Goal: Task Accomplishment & Management: Manage account settings

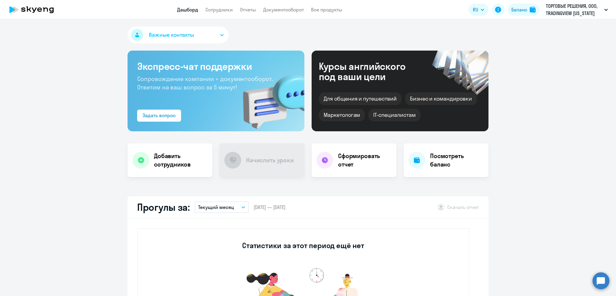
select select "30"
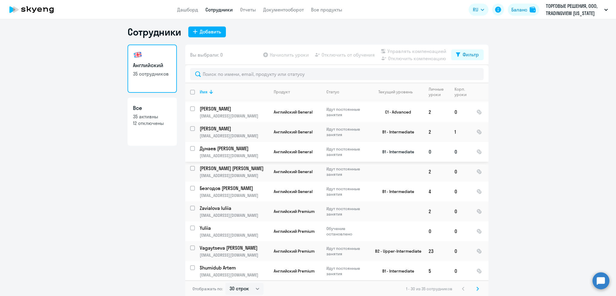
scroll to position [3, 0]
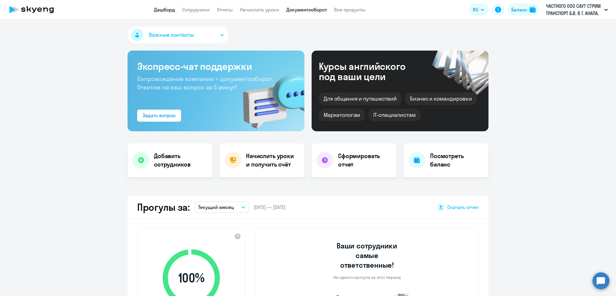
click at [291, 9] on link "Документооборот" at bounding box center [306, 10] width 41 height 6
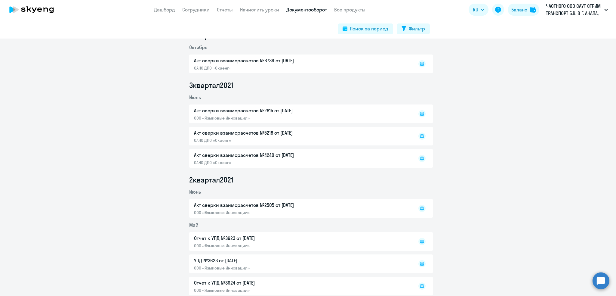
scroll to position [241, 0]
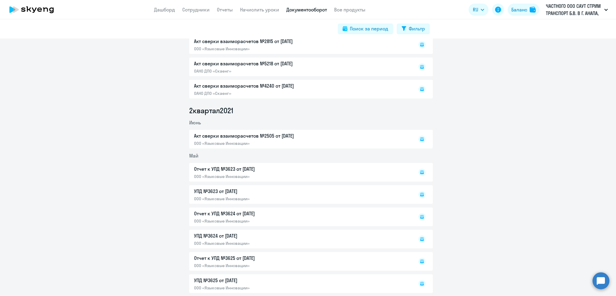
click at [240, 174] on div "Отчет к УПД №3623 от 31.05.2021 ООО «Языковые Инновации»" at bounding box center [311, 172] width 244 height 19
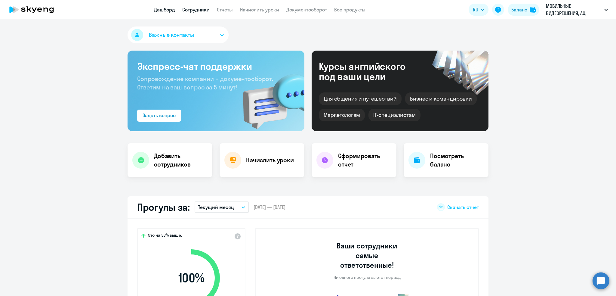
click at [205, 7] on link "Сотрудники" at bounding box center [195, 10] width 27 height 6
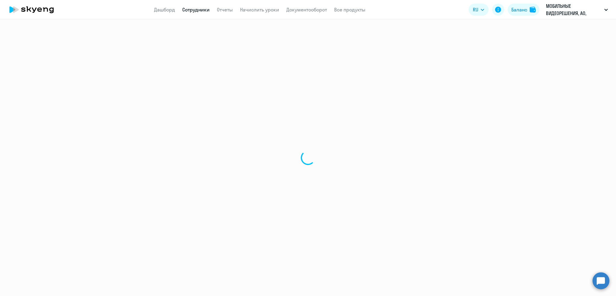
select select "30"
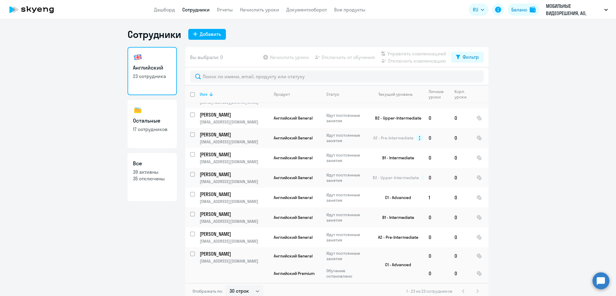
scroll to position [120, 0]
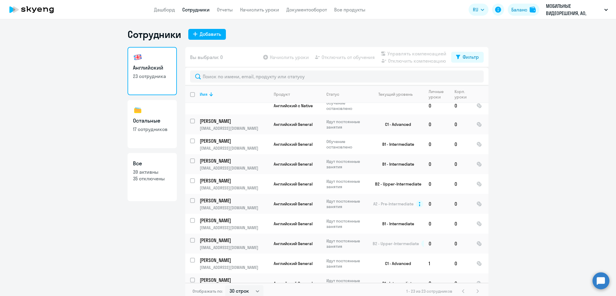
click at [262, 5] on app-header "Дашборд Сотрудники Отчеты Начислить уроки Документооборот Все продукты Дашборд …" at bounding box center [308, 9] width 616 height 19
click at [263, 15] on app-header "Дашборд Сотрудники Отчеты Начислить уроки Документооборот Все продукты Дашборд …" at bounding box center [308, 9] width 616 height 19
click at [268, 10] on link "Начислить уроки" at bounding box center [259, 10] width 39 height 6
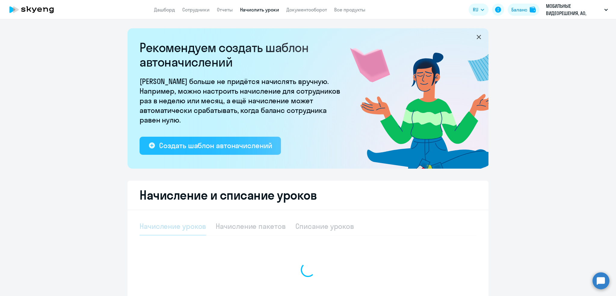
select select "10"
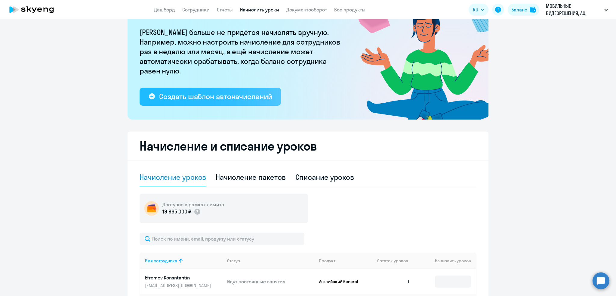
scroll to position [80, 0]
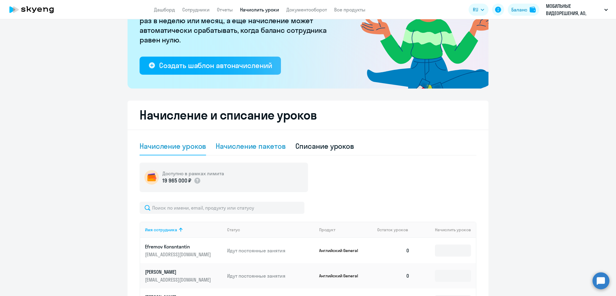
click at [245, 147] on div "Начисление пакетов" at bounding box center [251, 146] width 70 height 10
select select "10"
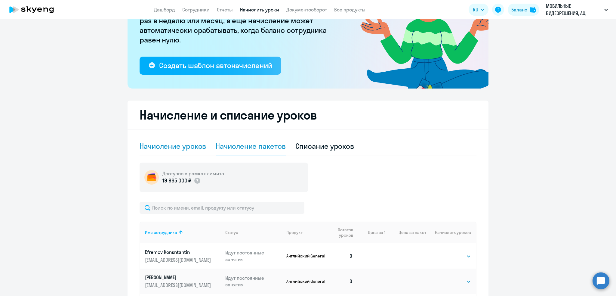
click at [182, 145] on div "Начисление уроков" at bounding box center [173, 146] width 66 height 10
select select "10"
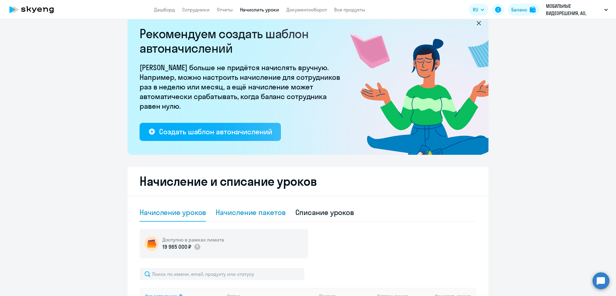
scroll to position [0, 0]
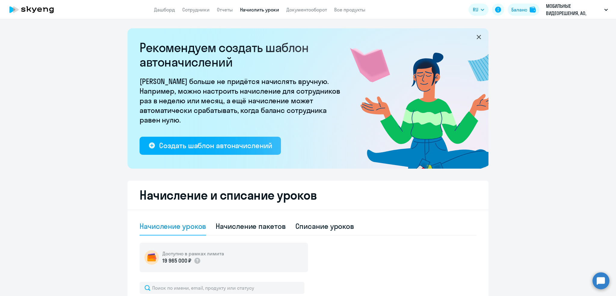
click at [200, 5] on app-header "Дашборд Сотрудники Отчеты Начислить уроки Документооборот Все продукты Дашборд …" at bounding box center [308, 9] width 616 height 19
click at [195, 7] on link "Сотрудники" at bounding box center [195, 10] width 27 height 6
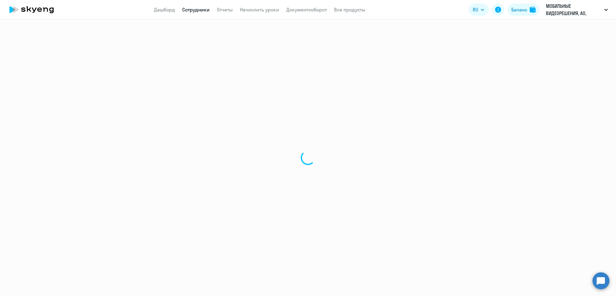
select select "30"
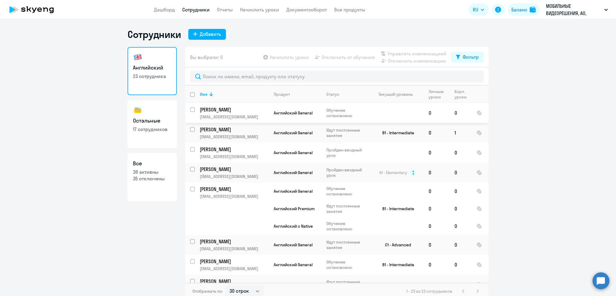
click at [187, 108] on div at bounding box center [193, 109] width 14 height 14
checkbox input "true"
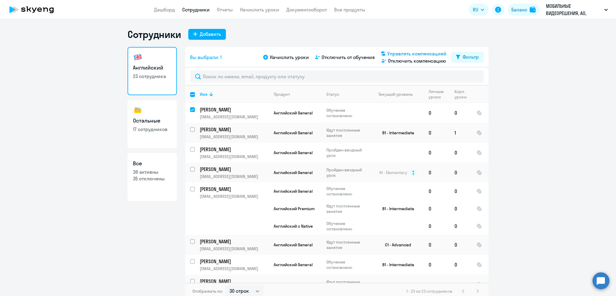
click at [397, 56] on span "Управлять компенсацией" at bounding box center [417, 53] width 59 height 7
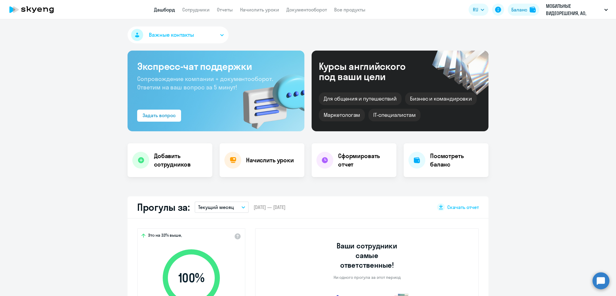
select select "30"
click at [273, 10] on link "Начислить уроки" at bounding box center [259, 10] width 39 height 6
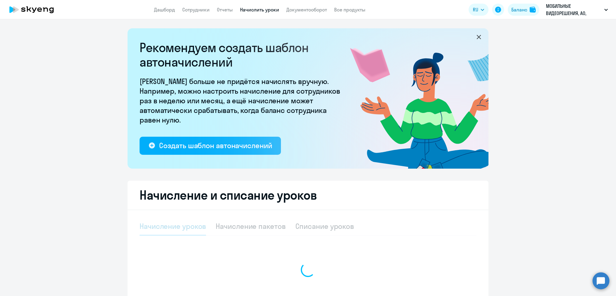
select select "10"
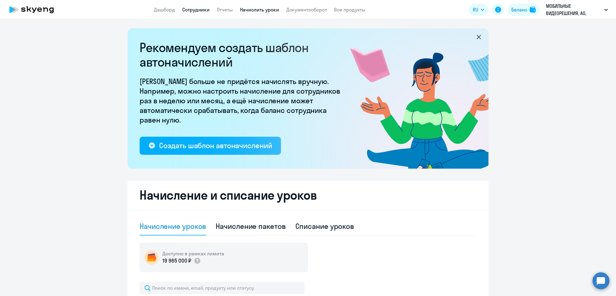
click at [198, 10] on link "Сотрудники" at bounding box center [195, 10] width 27 height 6
select select "30"
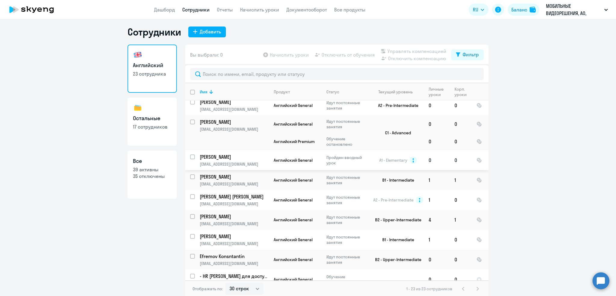
scroll to position [3, 0]
click at [162, 8] on link "Дашборд" at bounding box center [164, 10] width 21 height 6
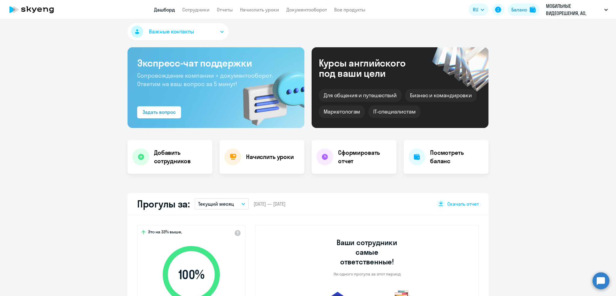
select select "30"
click at [600, 278] on circle at bounding box center [601, 280] width 17 height 17
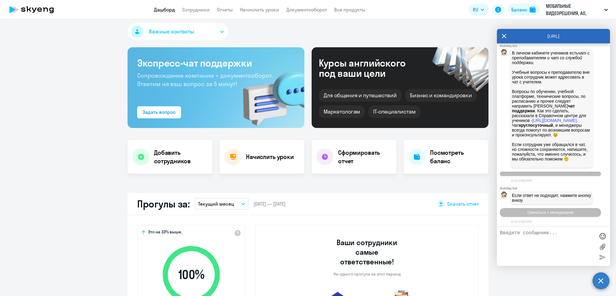
scroll to position [5145, 0]
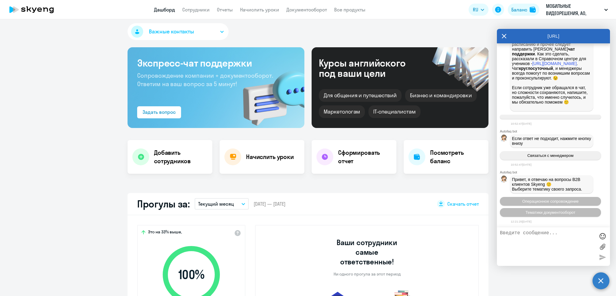
click at [527, 235] on textarea at bounding box center [547, 246] width 95 height 32
click at [603, 284] on circle at bounding box center [601, 280] width 17 height 17
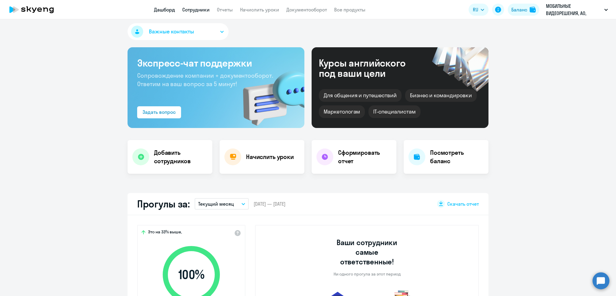
click at [195, 10] on link "Сотрудники" at bounding box center [195, 10] width 27 height 6
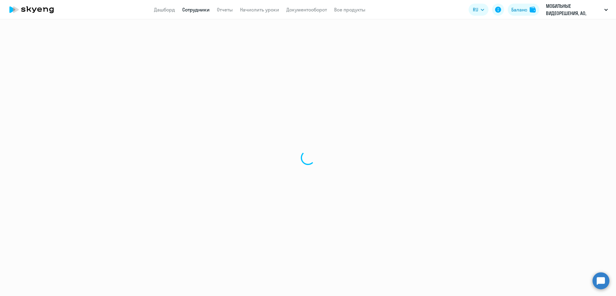
select select "30"
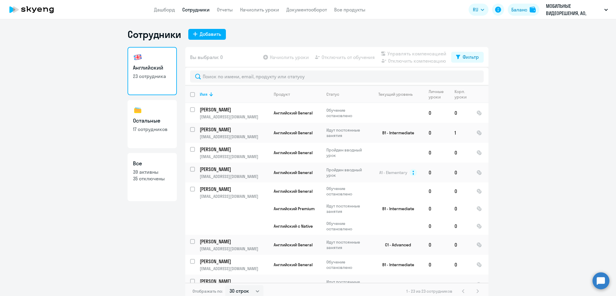
click at [202, 11] on link "Сотрудники" at bounding box center [195, 10] width 27 height 6
click at [207, 34] on div "Добавить" at bounding box center [210, 33] width 21 height 7
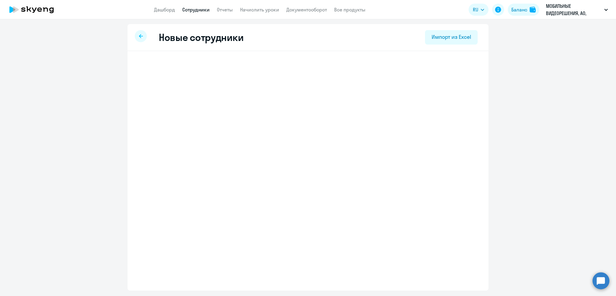
select select "english_adult_not_native_speaker"
select select "3"
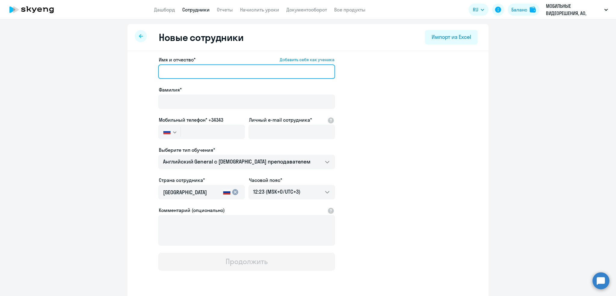
click at [196, 69] on input "Имя и отчество* Добавить себя как ученика" at bounding box center [246, 71] width 177 height 14
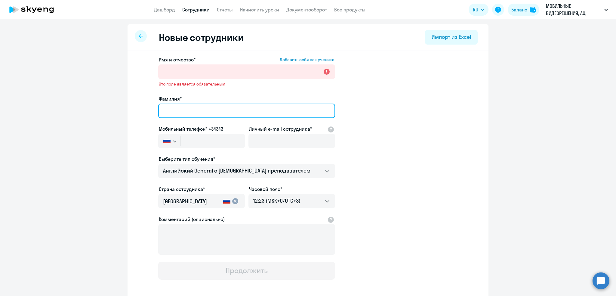
click at [171, 104] on input "Фамилия*" at bounding box center [246, 111] width 177 height 14
drag, startPoint x: 170, startPoint y: 116, endPoint x: 172, endPoint y: 123, distance: 6.9
click at [170, 116] on input "Фамилия*" at bounding box center [246, 111] width 177 height 14
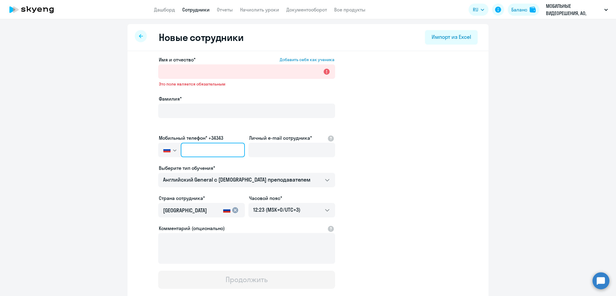
click at [186, 145] on input "text" at bounding box center [213, 150] width 64 height 14
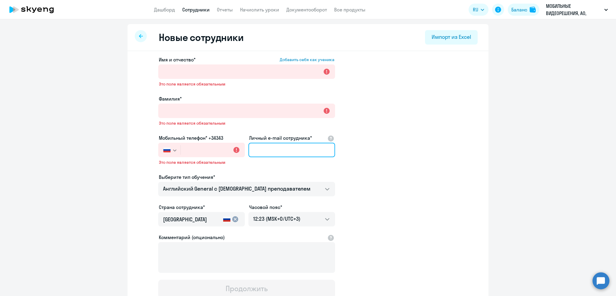
click at [298, 149] on input "Личный e-mail сотрудника*" at bounding box center [292, 150] width 87 height 14
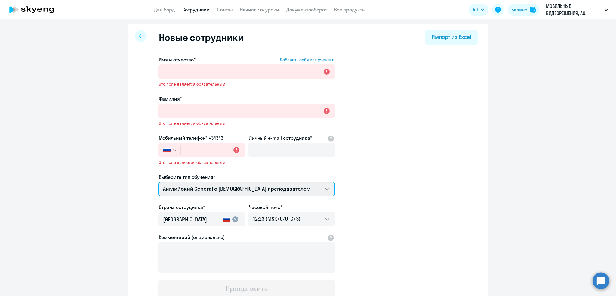
click at [204, 185] on select "Screening Test Премиум английский с русскоговорящим преподавателем Английский G…" at bounding box center [246, 189] width 177 height 14
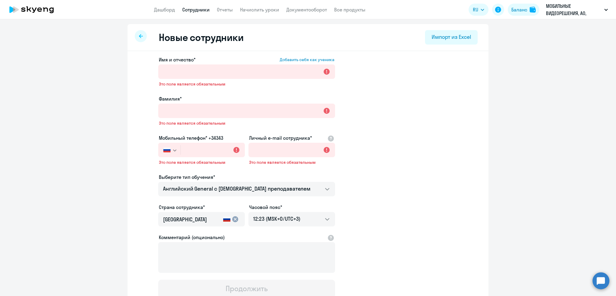
click at [195, 11] on link "Сотрудники" at bounding box center [195, 10] width 27 height 6
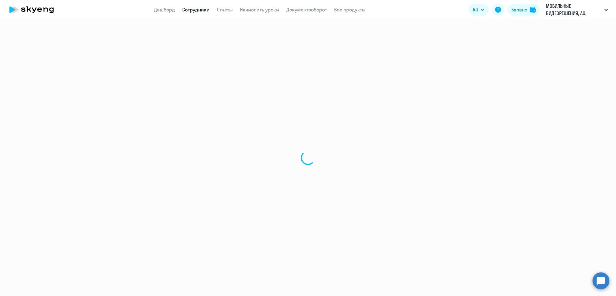
select select "30"
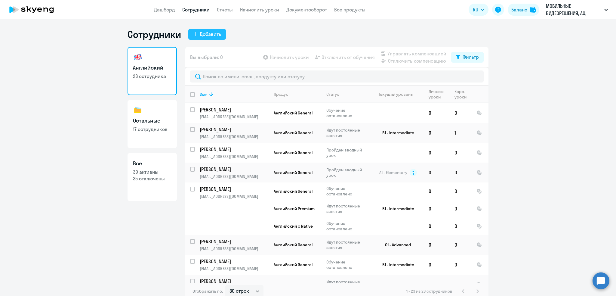
click at [203, 39] on button "Добавить" at bounding box center [207, 34] width 38 height 11
select select "english_adult_not_native_speaker"
select select "3"
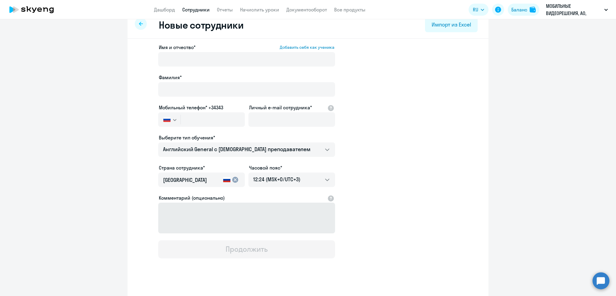
scroll to position [18, 0]
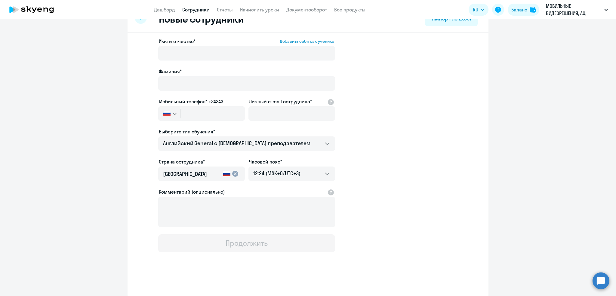
click at [194, 170] on input "Россия" at bounding box center [192, 174] width 58 height 8
click at [354, 163] on app-new-student-form "Имя и отчество* Добавить себя как ученика Фамилия* Мобильный телефон* +34343 Ро…" at bounding box center [308, 145] width 342 height 215
click at [230, 241] on div "Продолжить" at bounding box center [247, 243] width 42 height 10
click at [401, 279] on div "Имя и отчество* Добавить себя как ученика Фамилия* Мобильный телефон* +34343 Ро…" at bounding box center [308, 165] width 361 height 264
click at [402, 279] on div "Имя и отчество* Добавить себя как ученика Фамилия* Мобильный телефон* +34343 Ро…" at bounding box center [308, 165] width 361 height 264
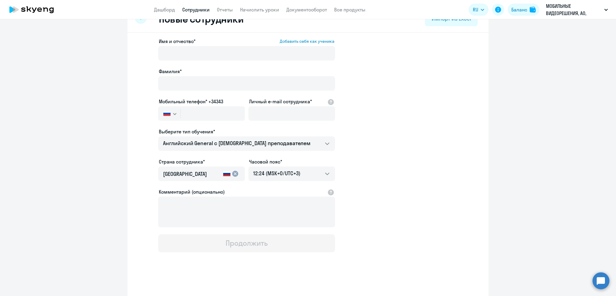
click at [336, 275] on div "Имя и отчество* Добавить себя как ученика Фамилия* Мобильный телефон* +34343 Ро…" at bounding box center [308, 165] width 361 height 264
click at [198, 4] on app-header "Дашборд Сотрудники Отчеты Начислить уроки Документооборот Все продукты Дашборд …" at bounding box center [308, 9] width 616 height 19
click at [198, 10] on link "Сотрудники" at bounding box center [195, 10] width 27 height 6
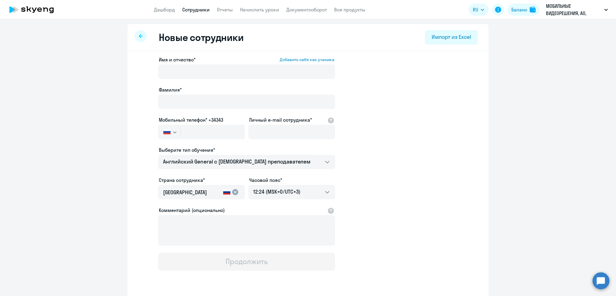
select select "30"
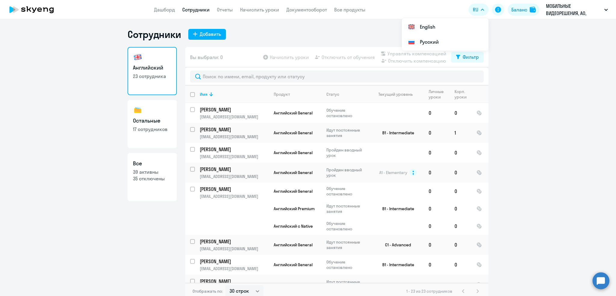
click at [545, 119] on ng-component "Сотрудники Добавить Английский 23 сотрудника Остальные 17 сотрудников Все 39 ак…" at bounding box center [308, 163] width 616 height 271
click at [190, 108] on input "select row 40618561" at bounding box center [196, 113] width 12 height 12
checkbox input "true"
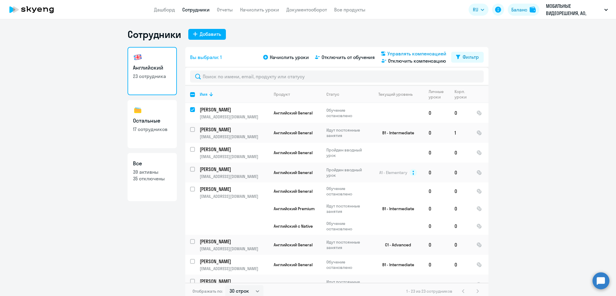
click at [414, 53] on span "Управлять компенсацией" at bounding box center [417, 53] width 59 height 7
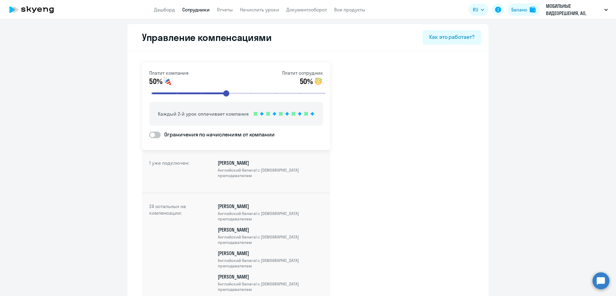
click at [155, 131] on span at bounding box center [154, 134] width 11 height 7
click at [149, 134] on input "Ограничения по начислениям от компании" at bounding box center [149, 134] width 0 height 0
checkbox input "true"
select select "MONTHLY"
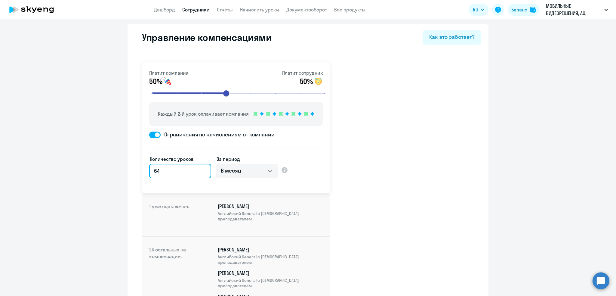
click at [174, 169] on input "64" at bounding box center [180, 171] width 62 height 14
type input "6"
click at [149, 135] on span at bounding box center [154, 134] width 11 height 7
click at [149, 135] on input "Ограничения по начислениям от компании" at bounding box center [149, 134] width 0 height 0
checkbox input "false"
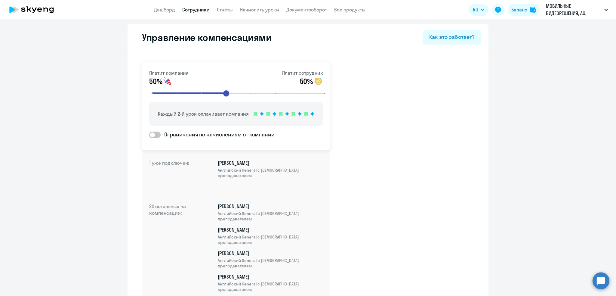
click at [195, 11] on link "Сотрудники" at bounding box center [195, 10] width 27 height 6
select select "30"
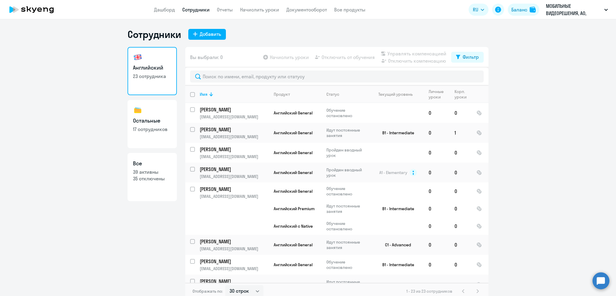
click at [603, 283] on circle at bounding box center [601, 280] width 17 height 17
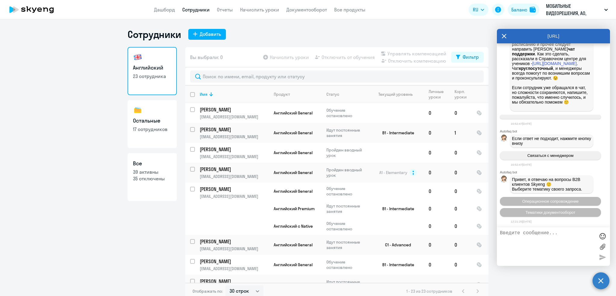
click at [458, 33] on div "Сотрудники Добавить" at bounding box center [308, 34] width 361 height 12
click at [604, 277] on circle at bounding box center [601, 280] width 17 height 17
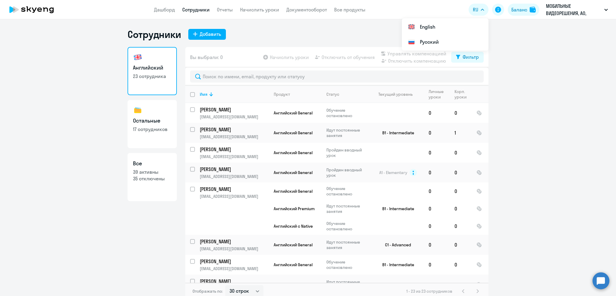
click at [282, 25] on div "Сотрудники Добавить Английский 23 сотрудника Остальные 17 сотрудников Все 39 ак…" at bounding box center [308, 157] width 616 height 277
click at [521, 9] on div "Баланс" at bounding box center [519, 9] width 16 height 7
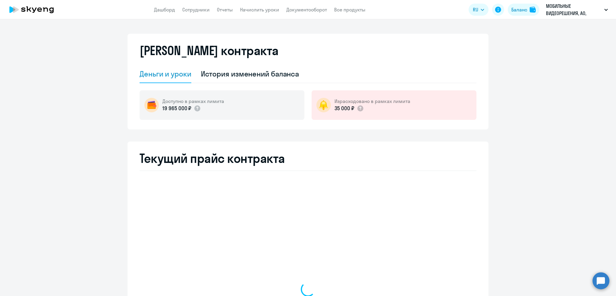
select select "english_adult_not_native_speaker"
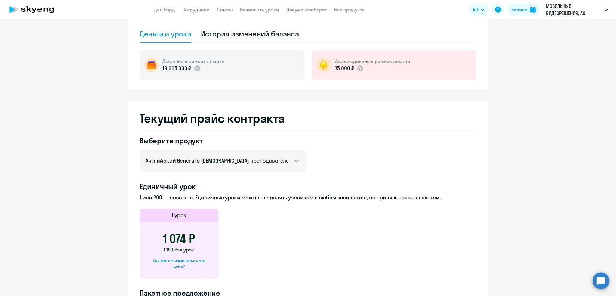
scroll to position [120, 0]
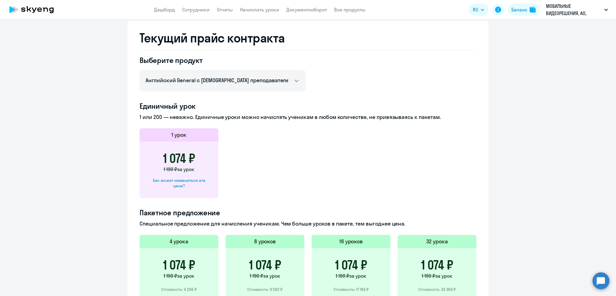
click at [200, 178] on div "Как может измениться эта цена?" at bounding box center [179, 183] width 60 height 11
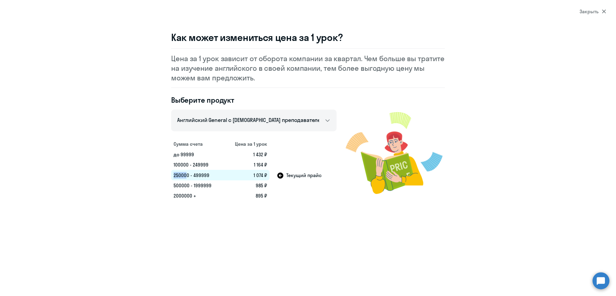
drag, startPoint x: 173, startPoint y: 176, endPoint x: 186, endPoint y: 175, distance: 13.5
click at [186, 175] on td "250000 - 499999" at bounding box center [197, 175] width 53 height 11
click at [210, 176] on td "250000 - 499999" at bounding box center [197, 175] width 53 height 11
drag, startPoint x: 255, startPoint y: 175, endPoint x: 268, endPoint y: 177, distance: 13.4
click at [268, 177] on td "1 074 ₽" at bounding box center [247, 175] width 46 height 11
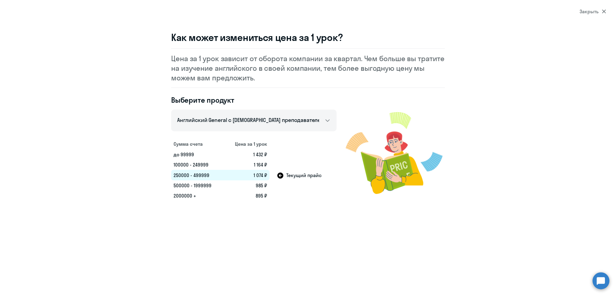
click at [222, 171] on td "250000 - 499999" at bounding box center [197, 175] width 53 height 11
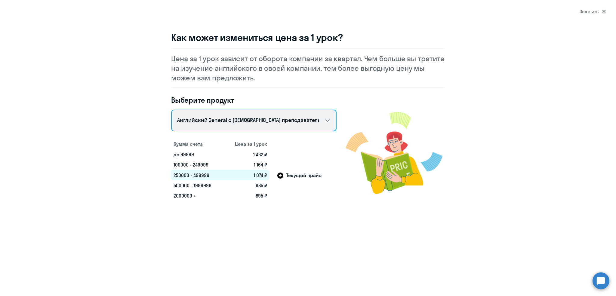
drag, startPoint x: 241, startPoint y: 113, endPoint x: 242, endPoint y: 116, distance: 3.7
click at [242, 113] on select "Talks 15 минутные разговоры на английском Английский General с русскоговорящим …" at bounding box center [253, 121] width 165 height 22
click at [171, 110] on select "Talks 15 минутные разговоры на английском Английский General с русскоговорящим …" at bounding box center [253, 121] width 165 height 22
drag, startPoint x: 234, startPoint y: 118, endPoint x: 239, endPoint y: 125, distance: 9.5
click at [235, 117] on select "Talks 15 минутные разговоры на английском Английский General с русскоговорящим …" at bounding box center [253, 121] width 165 height 22
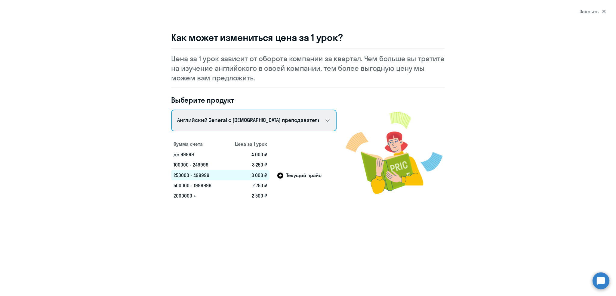
select select "english_adult_not_native_speaker_premium"
click at [171, 110] on select "Talks 15 минутные разговоры на английском Английский General с русскоговорящим …" at bounding box center [253, 121] width 165 height 22
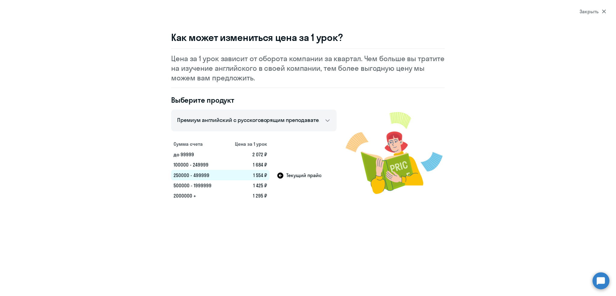
click at [588, 8] on div "Закрыть" at bounding box center [593, 11] width 26 height 7
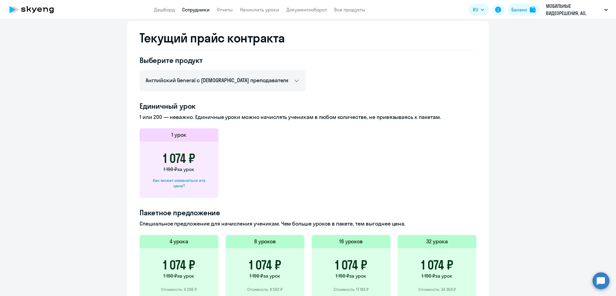
click at [189, 11] on link "Сотрудники" at bounding box center [195, 10] width 27 height 6
select select "30"
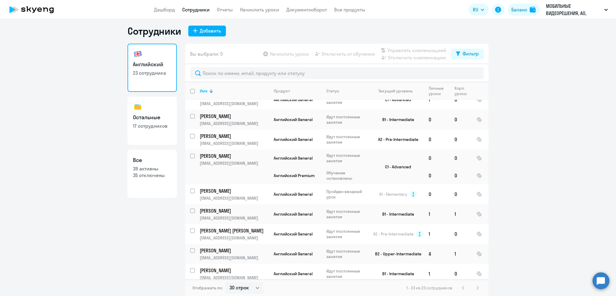
scroll to position [316, 0]
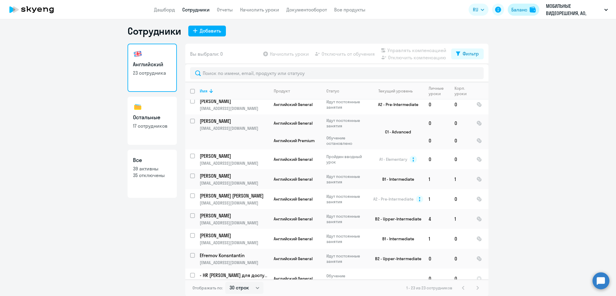
click at [517, 10] on div "Баланс" at bounding box center [519, 9] width 16 height 7
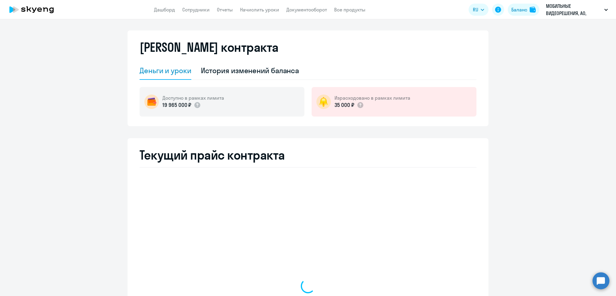
select select "english_adult_not_native_speaker"
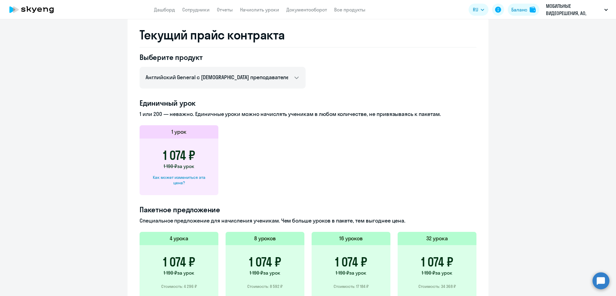
scroll to position [124, 0]
click at [195, 174] on div "Как может измениться эта цена?" at bounding box center [179, 179] width 60 height 11
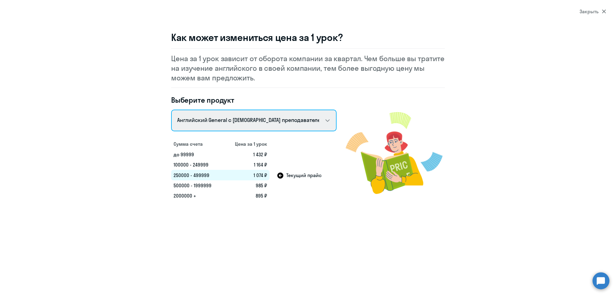
click at [248, 122] on select "Talks 15 минутные разговоры на английском Английский General с русскоговорящим …" at bounding box center [253, 121] width 165 height 22
select select "english_adult_not_native_speaker_premium"
click at [171, 110] on select "Talks 15 минутные разговоры на английском Английский General с русскоговорящим …" at bounding box center [253, 121] width 165 height 22
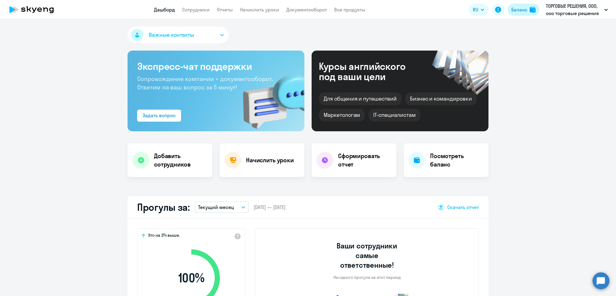
click at [510, 9] on button "Баланс" at bounding box center [524, 10] width 32 height 12
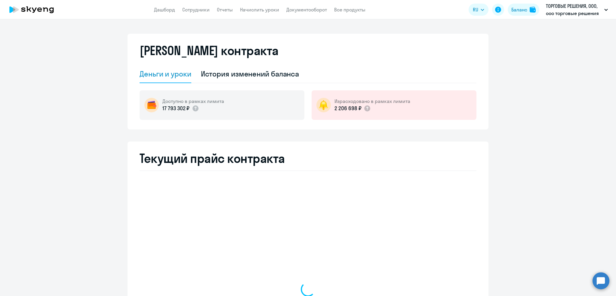
select select "english_adult_not_native_speaker"
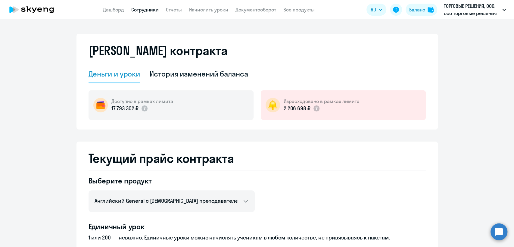
click at [148, 10] on link "Сотрудники" at bounding box center [144, 10] width 27 height 6
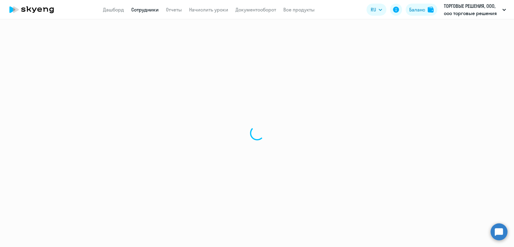
select select "30"
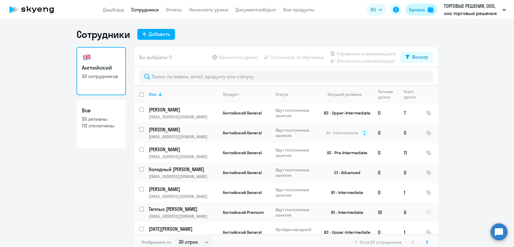
click at [423, 9] on div "Баланс" at bounding box center [417, 9] width 16 height 7
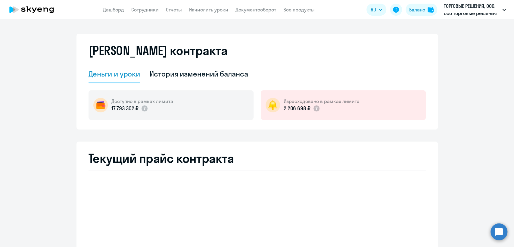
select select "english_adult_not_native_speaker"
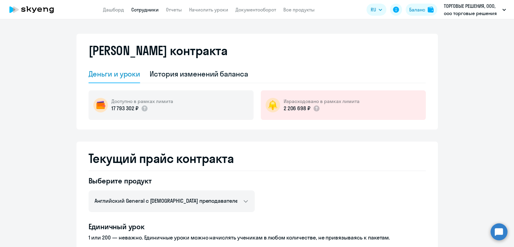
click at [146, 11] on link "Сотрудники" at bounding box center [144, 10] width 27 height 6
select select "30"
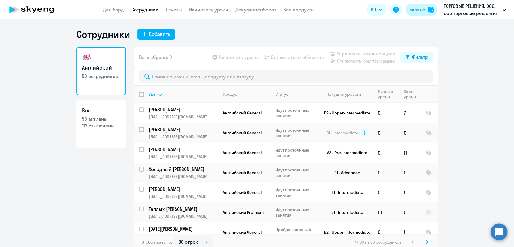
click at [420, 11] on div "Баланс" at bounding box center [417, 9] width 16 height 7
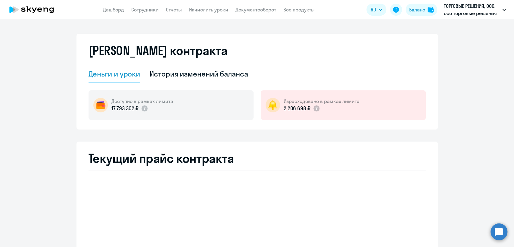
select select "english_adult_not_native_speaker"
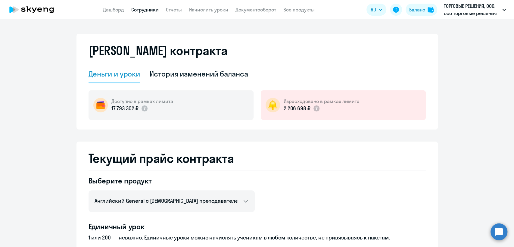
click at [149, 8] on link "Сотрудники" at bounding box center [144, 10] width 27 height 6
select select "30"
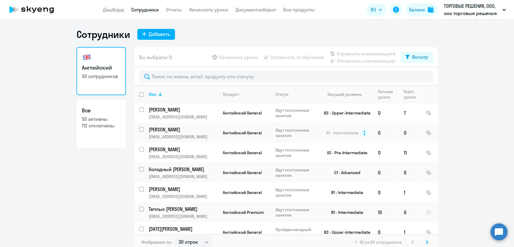
click at [149, 12] on link "Сотрудники" at bounding box center [144, 10] width 27 height 6
click at [112, 8] on link "Дашборд" at bounding box center [113, 10] width 21 height 6
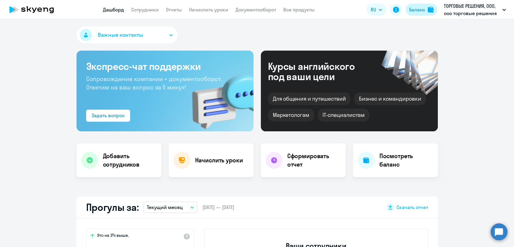
select select "30"
click at [425, 8] on button "Баланс" at bounding box center [421, 10] width 32 height 12
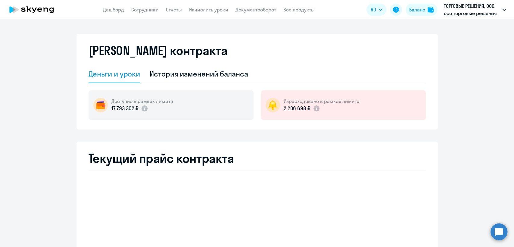
select select "english_adult_not_native_speaker"
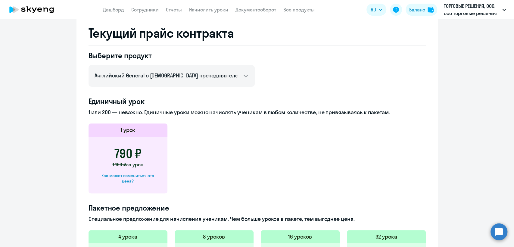
scroll to position [134, 0]
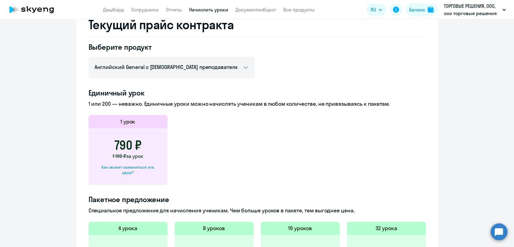
click at [202, 9] on link "Начислить уроки" at bounding box center [208, 10] width 39 height 6
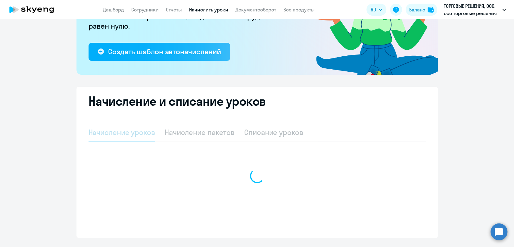
select select "10"
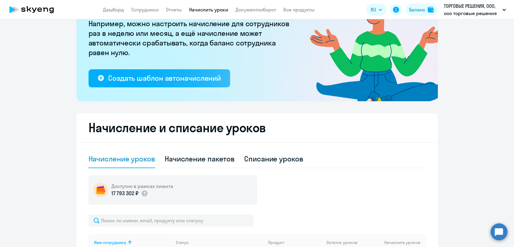
scroll to position [9, 0]
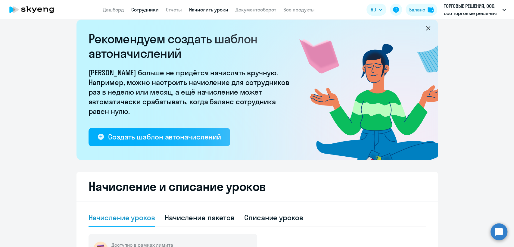
click at [148, 8] on link "Сотрудники" at bounding box center [144, 10] width 27 height 6
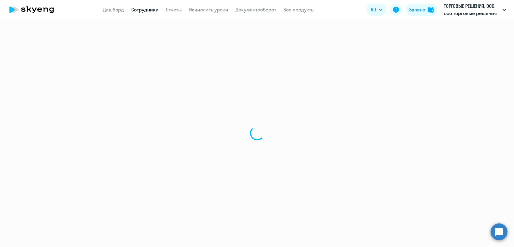
select select "30"
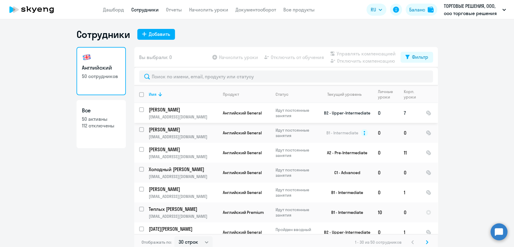
click at [140, 111] on input "select row 10781089" at bounding box center [145, 113] width 12 height 12
checkbox input "true"
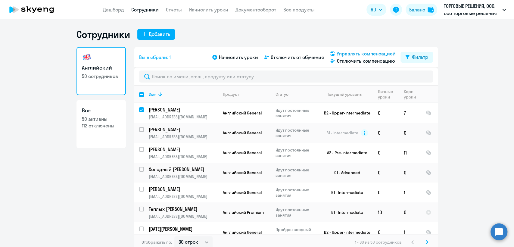
click at [349, 54] on span "Управлять компенсацией" at bounding box center [365, 53] width 59 height 7
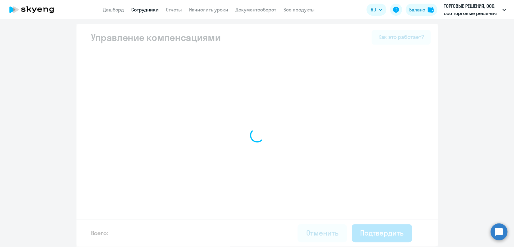
select select "MONTHLY"
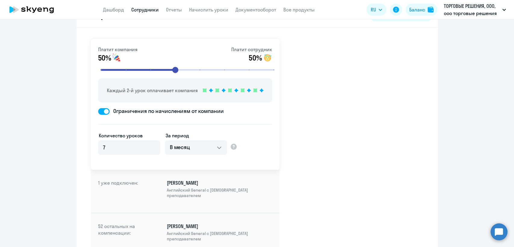
scroll to position [33, 0]
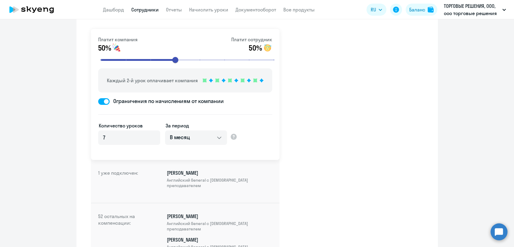
click at [149, 10] on link "Сотрудники" at bounding box center [144, 10] width 27 height 6
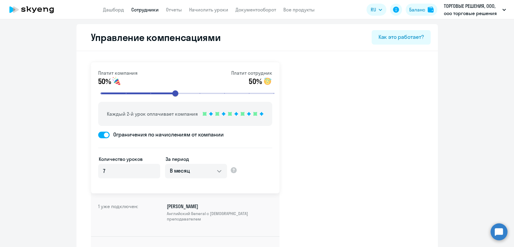
select select "30"
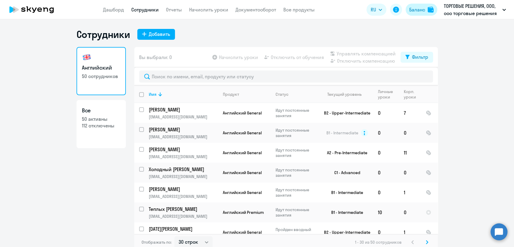
click at [413, 10] on div "Баланс" at bounding box center [417, 9] width 16 height 7
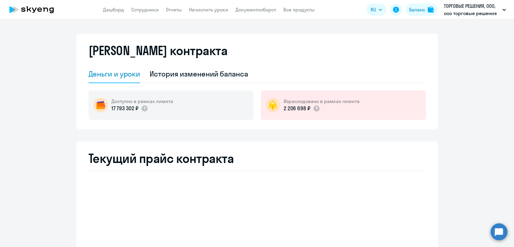
select select "english_adult_not_native_speaker"
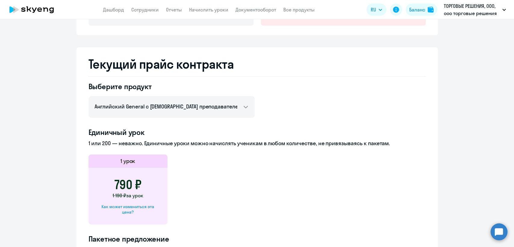
scroll to position [134, 0]
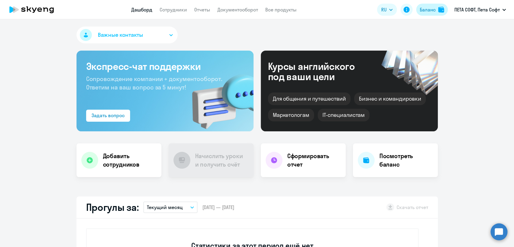
click at [430, 5] on button "Баланс" at bounding box center [432, 10] width 32 height 12
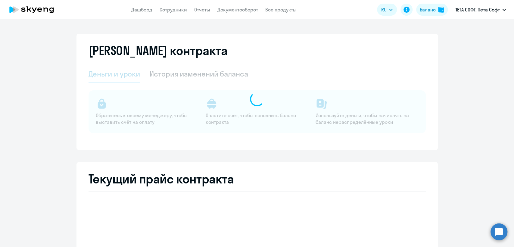
select select "english_adult_not_native_speaker"
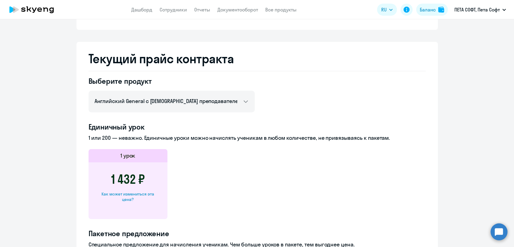
scroll to position [234, 0]
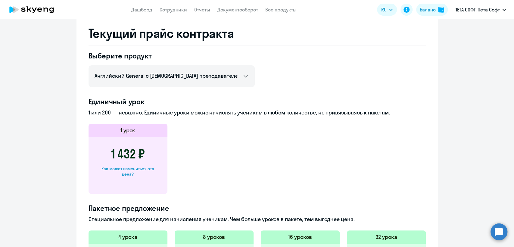
click at [140, 170] on div "Как может измениться эта цена?" at bounding box center [128, 171] width 60 height 11
select select "english_adult_not_native_speaker"
